Goal: Find specific page/section: Find specific page/section

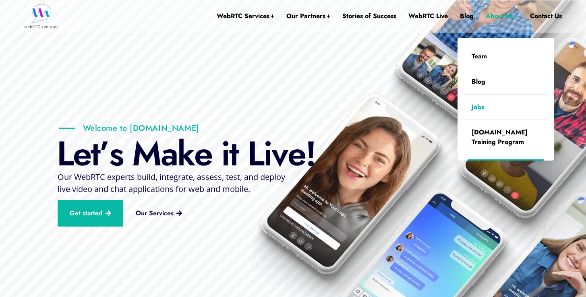
click at [481, 115] on link "Jobs" at bounding box center [506, 107] width 85 height 25
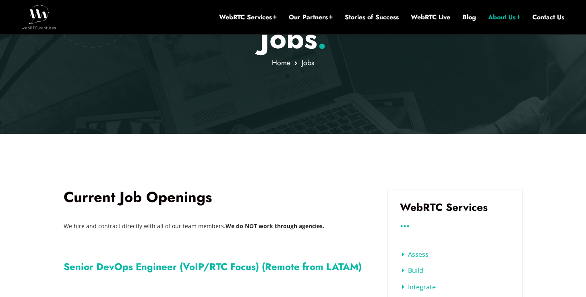
scroll to position [131, 0]
